Goal: Task Accomplishment & Management: Manage account settings

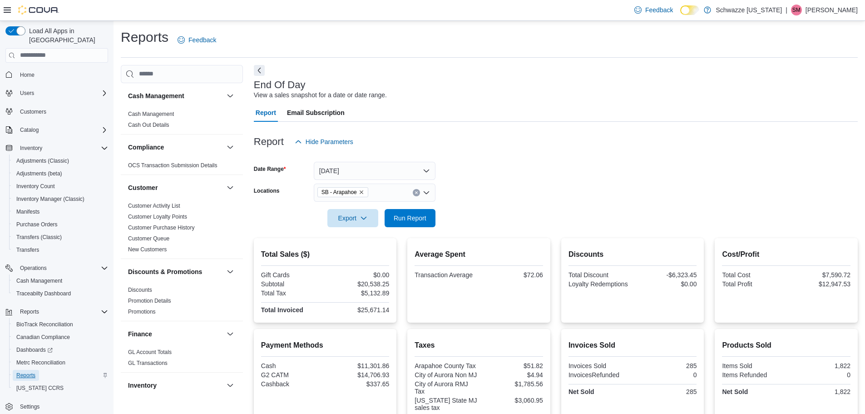
click at [16, 372] on span "Reports" at bounding box center [25, 375] width 19 height 7
click at [405, 219] on span "Run Report" at bounding box center [410, 217] width 33 height 9
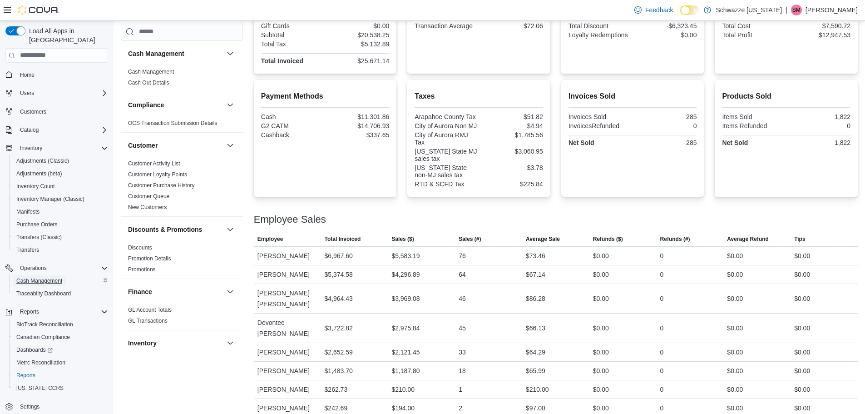
click at [53, 277] on span "Cash Management" at bounding box center [39, 280] width 46 height 7
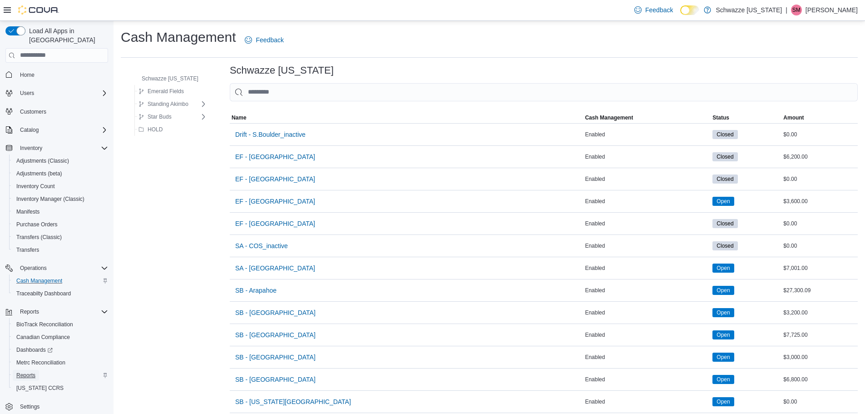
click at [30, 372] on span "Reports" at bounding box center [25, 375] width 19 height 7
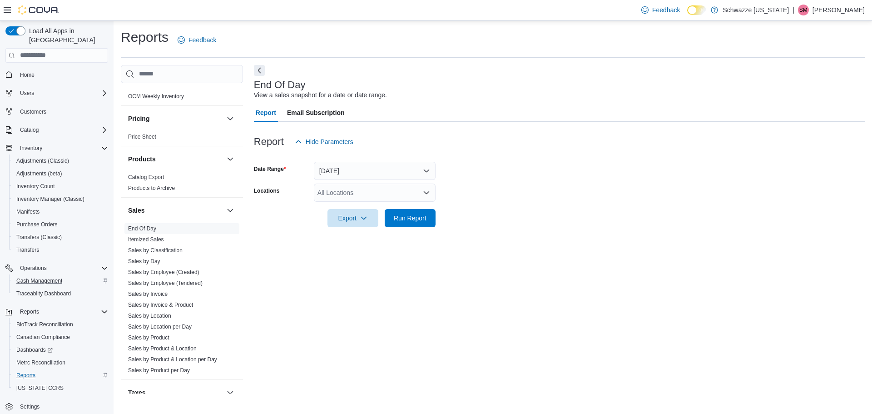
scroll to position [545, 0]
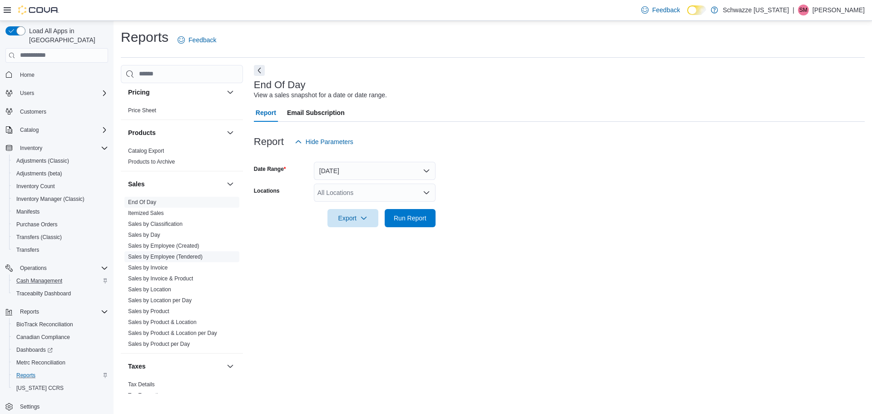
click at [193, 254] on link "Sales by Employee (Tendered)" at bounding box center [165, 256] width 75 height 6
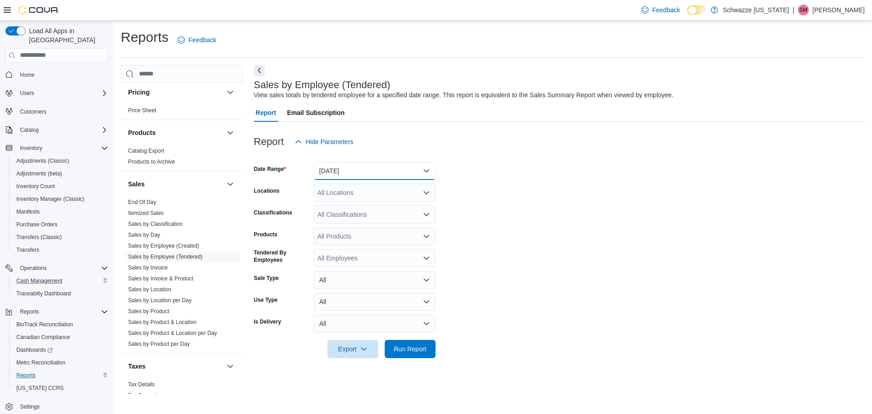
click at [347, 174] on button "[DATE]" at bounding box center [375, 171] width 122 height 18
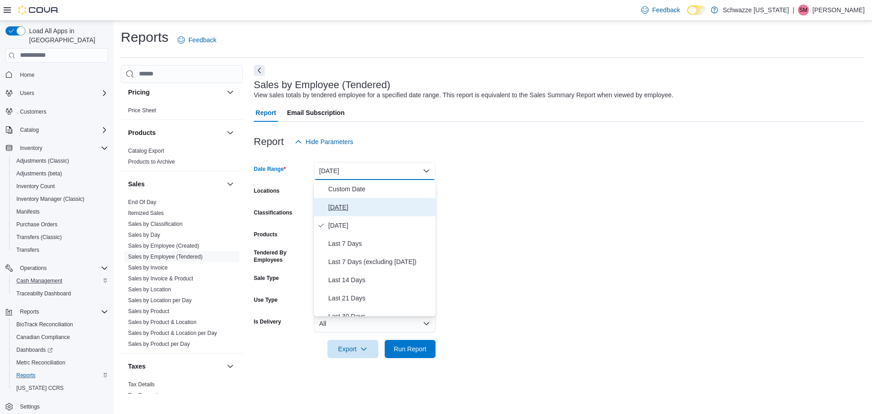
click at [338, 208] on span "[DATE]" at bounding box center [380, 207] width 104 height 11
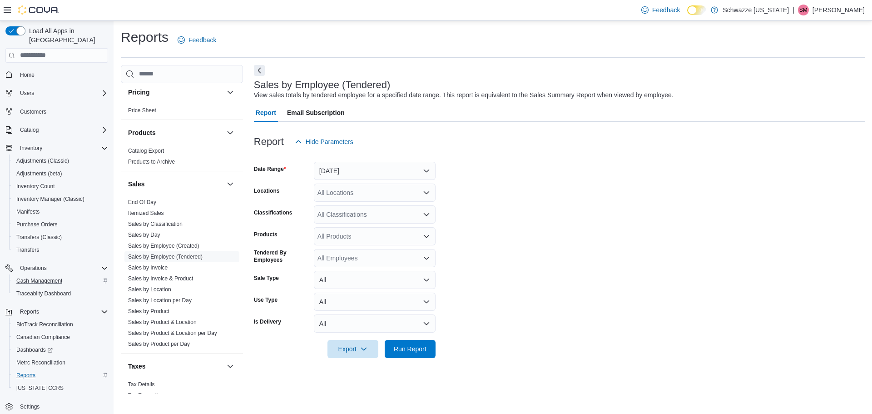
click at [345, 195] on div "All Locations" at bounding box center [375, 193] width 122 height 18
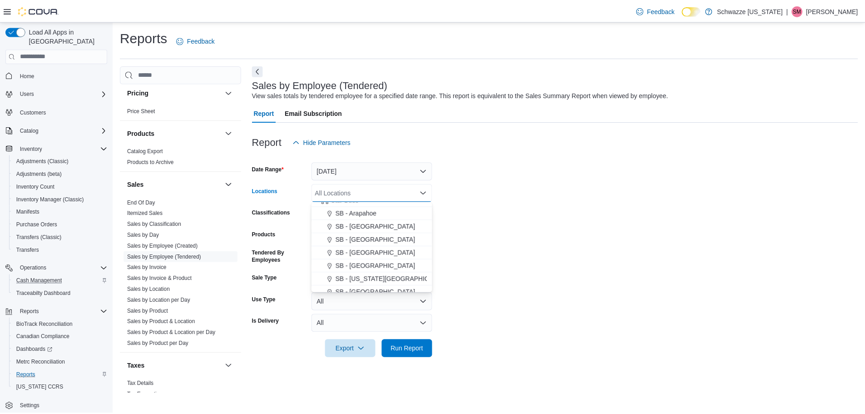
scroll to position [91, 0]
click at [364, 209] on span "SB - Arapahoe" at bounding box center [358, 209] width 41 height 9
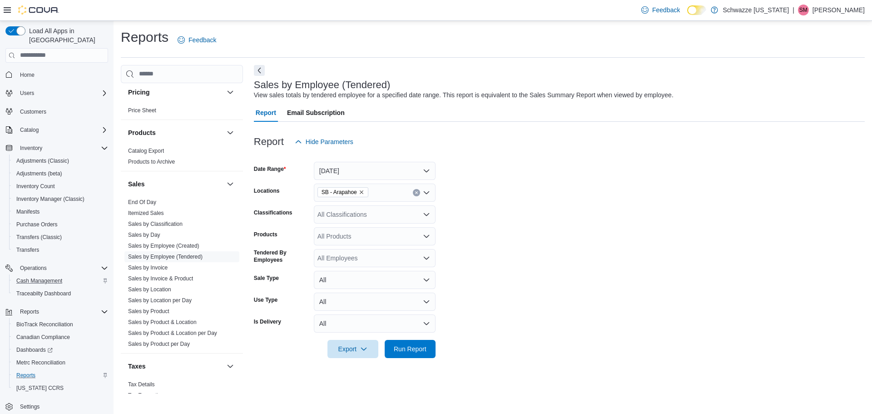
click at [415, 336] on div at bounding box center [559, 336] width 611 height 7
click at [415, 341] on span "Run Report" at bounding box center [410, 348] width 40 height 18
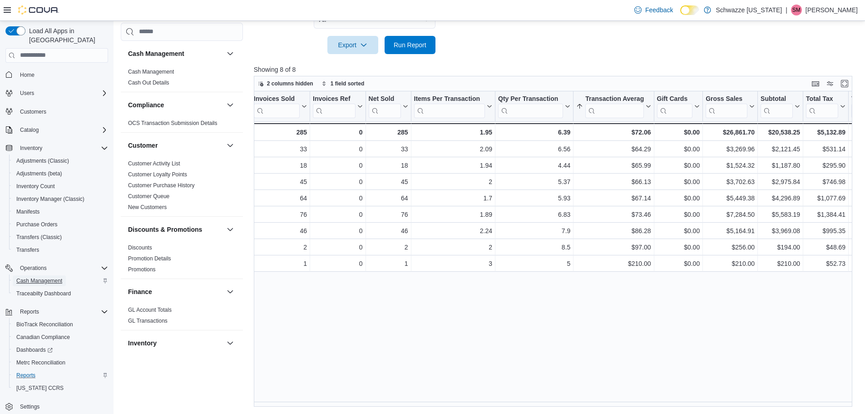
click at [55, 277] on span "Cash Management" at bounding box center [39, 280] width 46 height 7
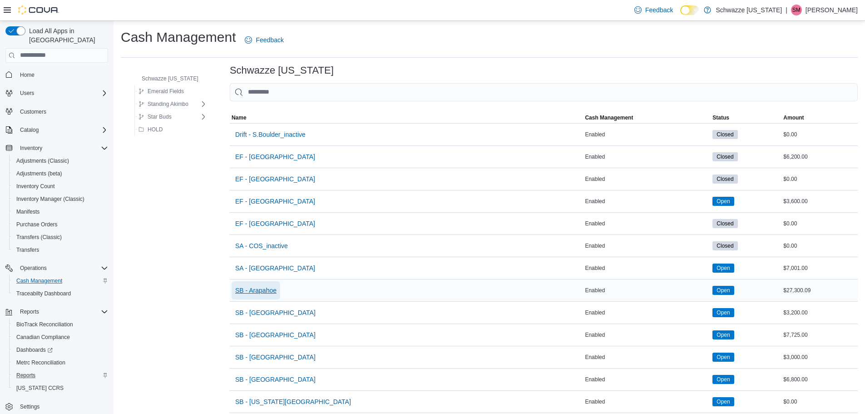
click at [273, 281] on span "SB - Arapahoe" at bounding box center [255, 290] width 41 height 18
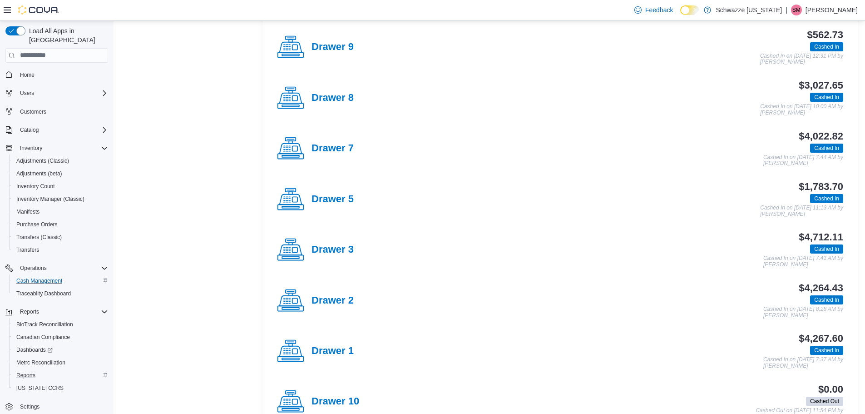
scroll to position [318, 0]
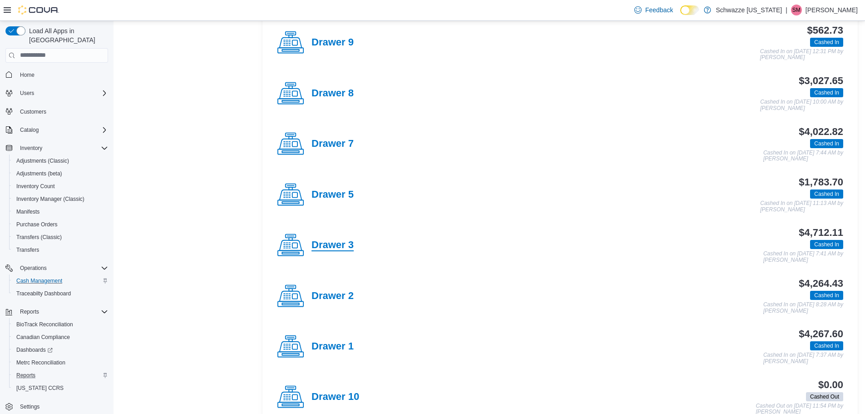
click at [340, 241] on h4 "Drawer 3" at bounding box center [333, 245] width 42 height 12
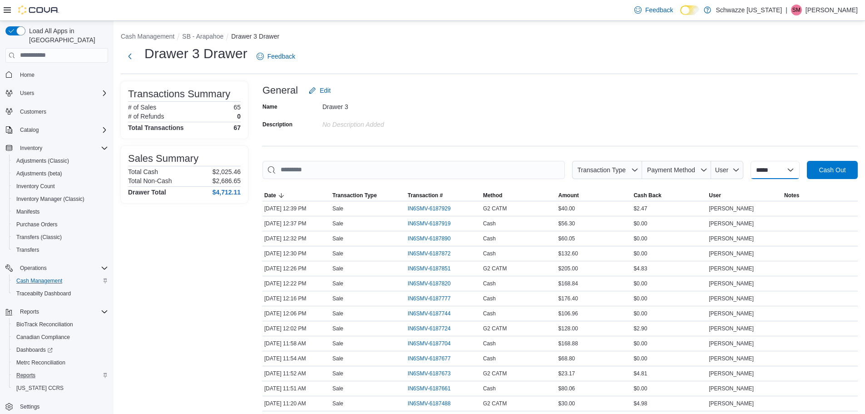
click at [775, 166] on select "**********" at bounding box center [775, 170] width 49 height 18
select select "*********"
click at [751, 161] on select "**********" at bounding box center [775, 170] width 49 height 18
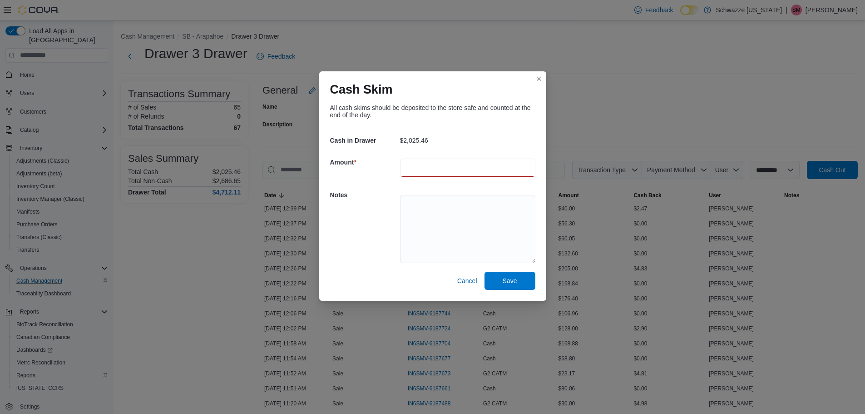
click at [430, 159] on input "number" at bounding box center [467, 168] width 135 height 18
type input "*******"
click at [428, 199] on textarea at bounding box center [467, 229] width 135 height 68
type textarea "**********"
click at [499, 283] on span "Save" at bounding box center [510, 280] width 40 height 18
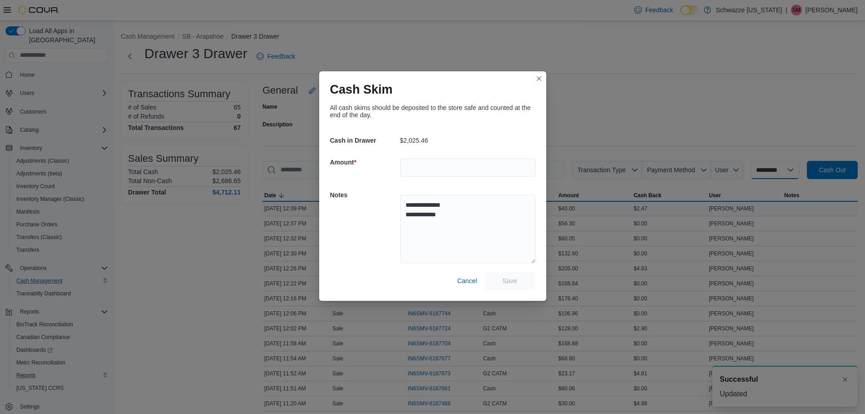
select select
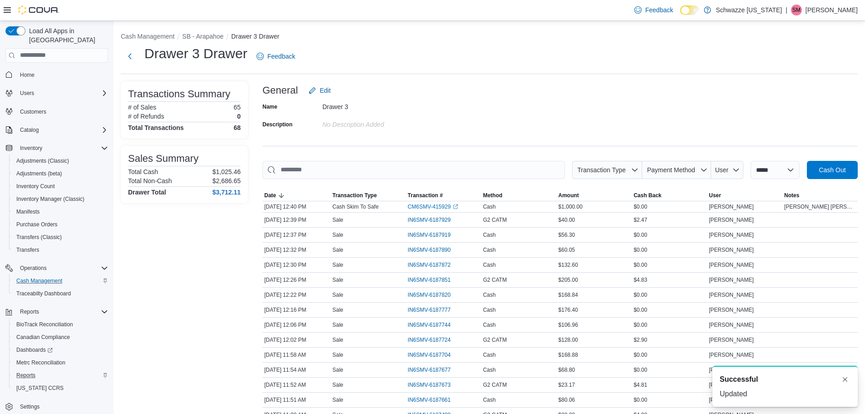
click at [842, 11] on p "[PERSON_NAME]" at bounding box center [832, 10] width 52 height 11
click at [805, 82] on button "Sign Out" at bounding box center [813, 88] width 84 height 15
